Goal: Task Accomplishment & Management: Manage account settings

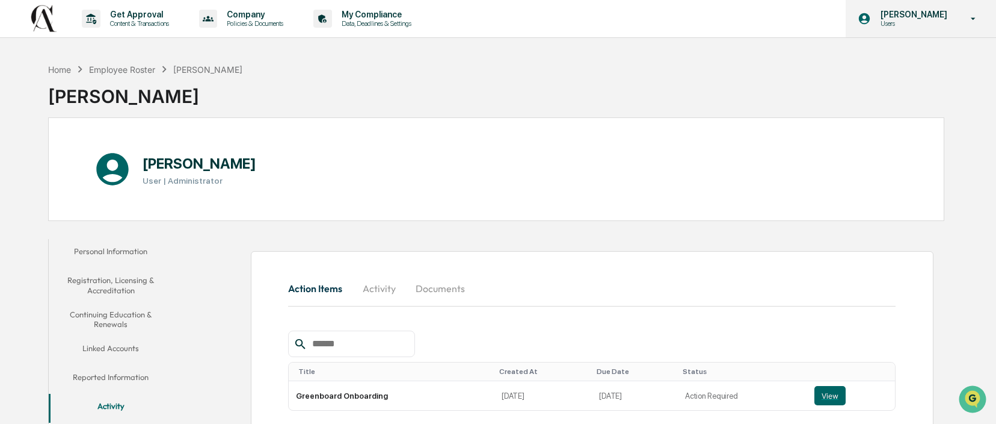
click at [939, 19] on p "[PERSON_NAME]" at bounding box center [912, 15] width 82 height 10
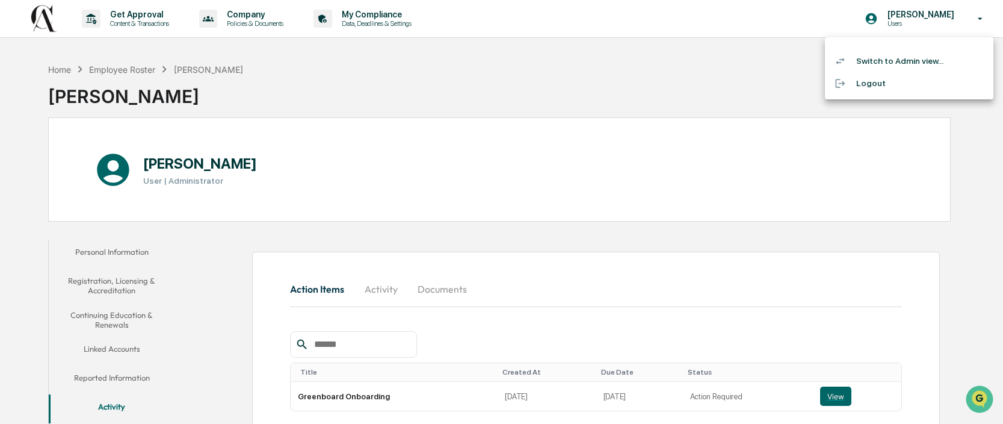
click at [893, 57] on li "Switch to Admin view..." at bounding box center [909, 61] width 168 height 22
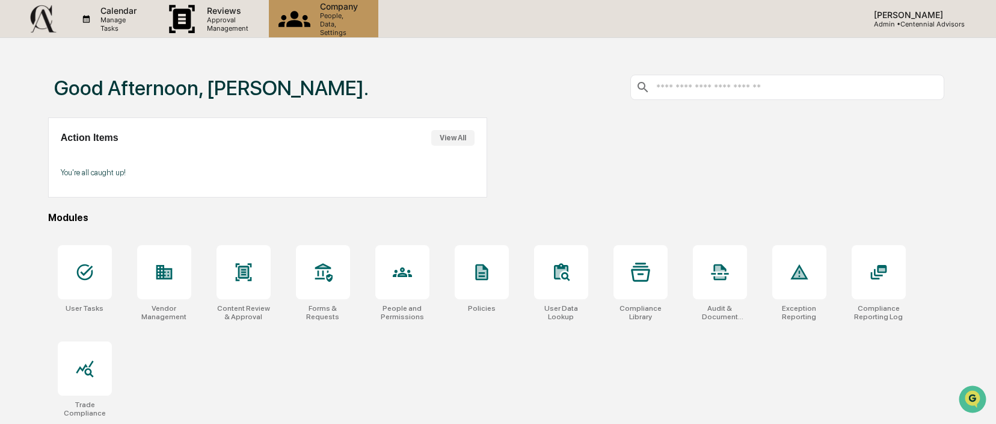
click at [364, 22] on p "People, Data, Settings" at bounding box center [337, 23] width 54 height 25
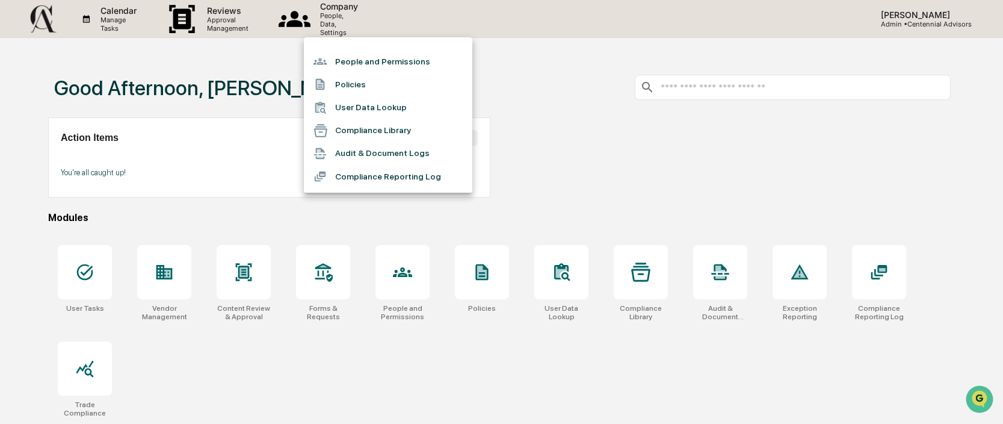
click at [377, 60] on li "People and Permissions" at bounding box center [388, 61] width 168 height 23
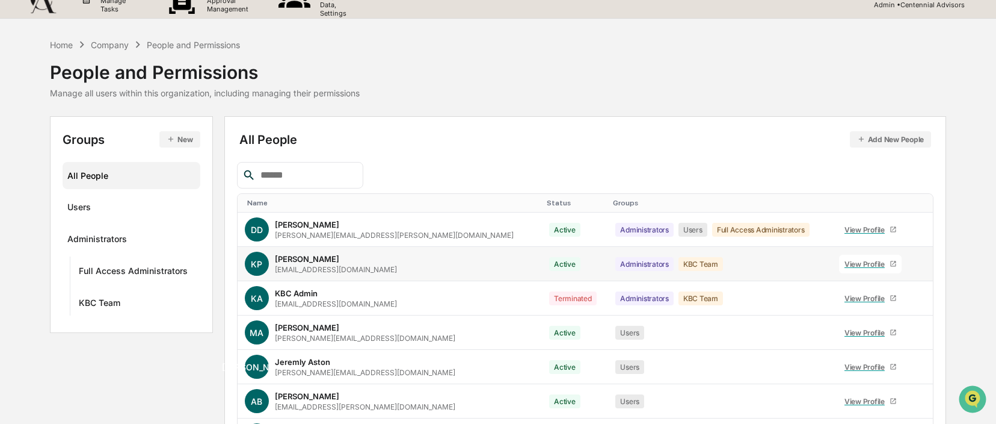
scroll to position [113, 0]
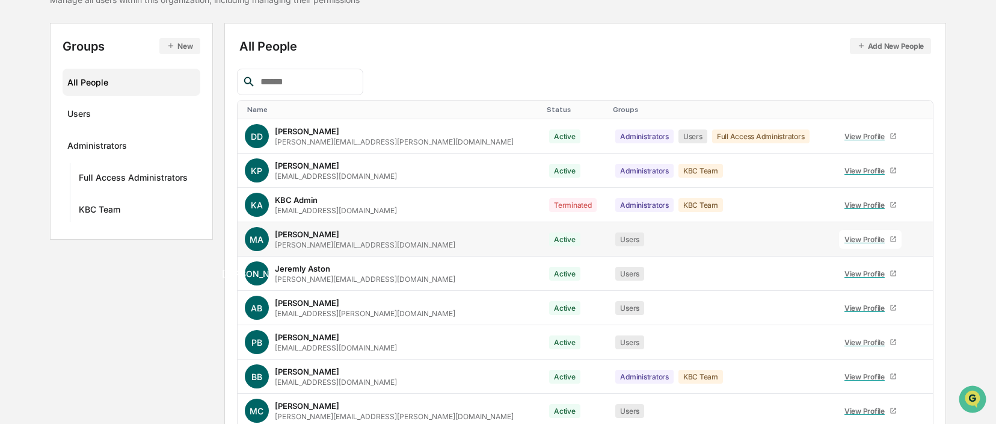
click at [301, 239] on div "[PERSON_NAME]" at bounding box center [307, 234] width 64 height 10
click at [307, 236] on div "[PERSON_NAME]" at bounding box center [307, 234] width 64 height 10
click at [845, 239] on div "View Profile" at bounding box center [867, 239] width 45 height 9
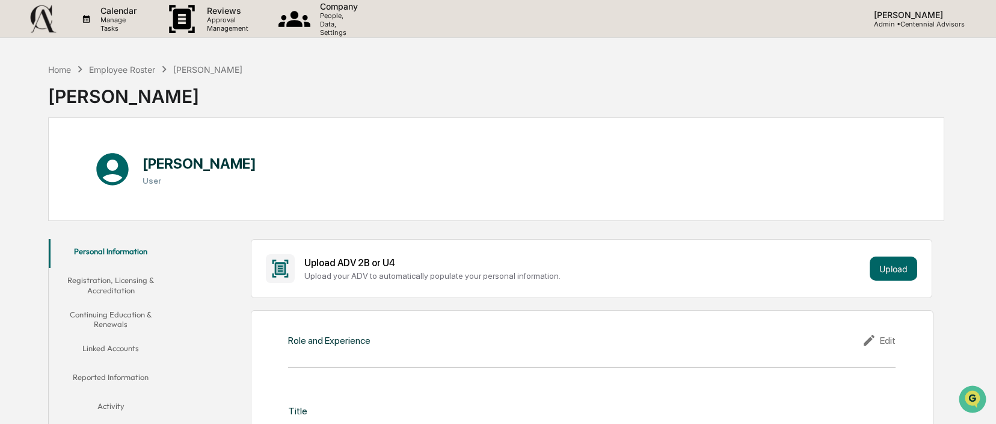
click at [155, 180] on h3 "User" at bounding box center [200, 181] width 114 height 10
click at [120, 251] on button "Personal Information" at bounding box center [111, 253] width 125 height 29
